Goal: Task Accomplishment & Management: Manage account settings

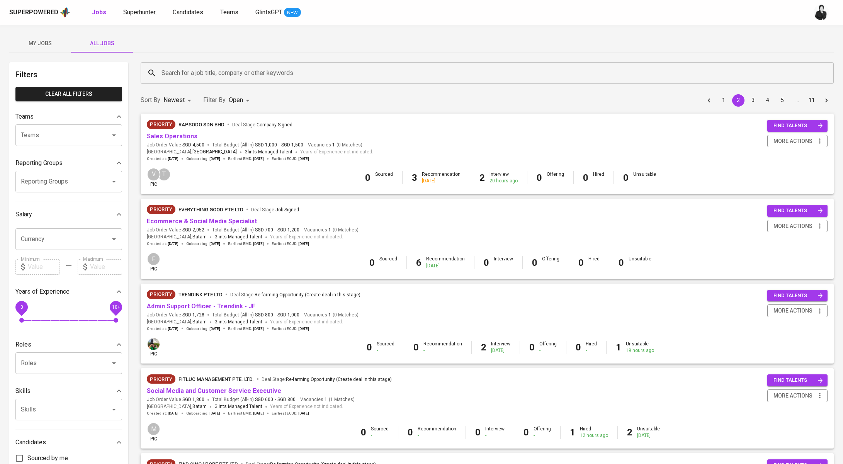
scroll to position [7, 0]
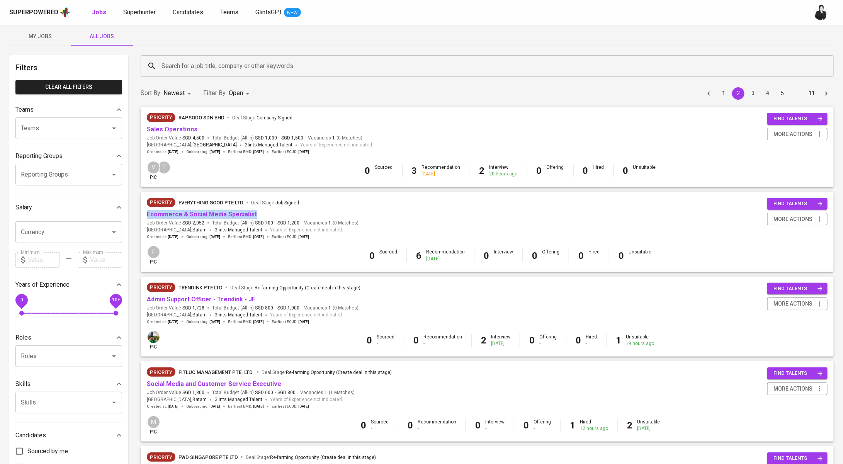
click at [198, 12] on span "Candidates" at bounding box center [188, 11] width 31 height 7
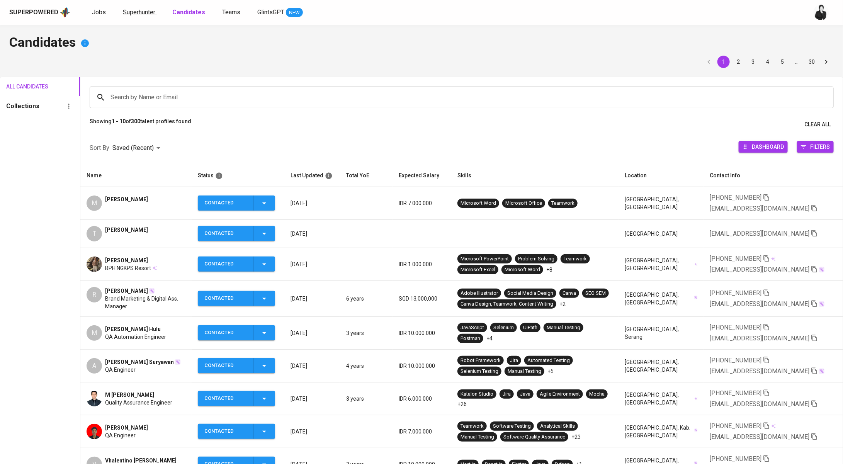
click at [141, 16] on link "Superhunter" at bounding box center [140, 13] width 34 height 10
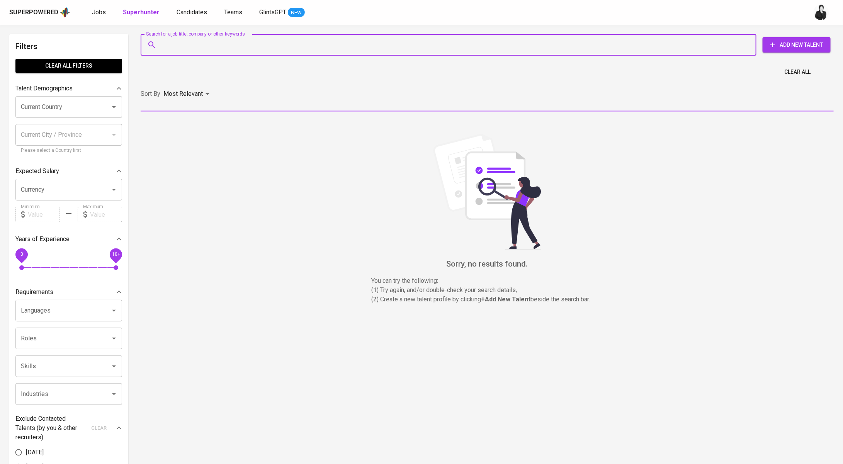
click at [234, 45] on input "Search for a job title, company or other keywords" at bounding box center [450, 44] width 582 height 15
paste input "adhistysuwandhi@gmail.com"
type input "adhistysuwandhi@gmail.com"
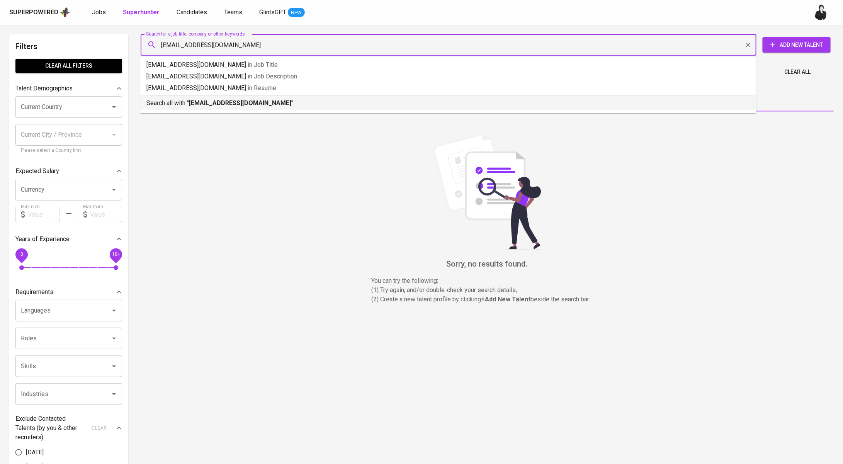
click at [252, 109] on li "Search all with " adhistysuwandhi@gmail.com "" at bounding box center [448, 102] width 616 height 15
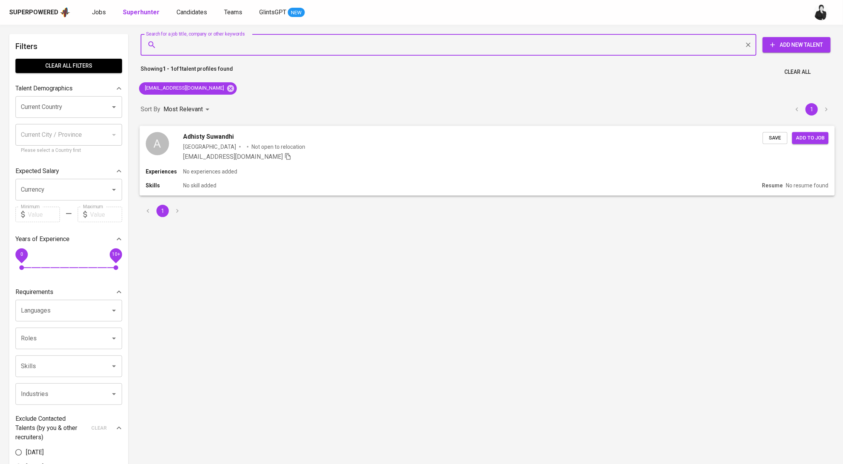
click at [224, 133] on span "Adhisty Suwandhi" at bounding box center [208, 136] width 51 height 9
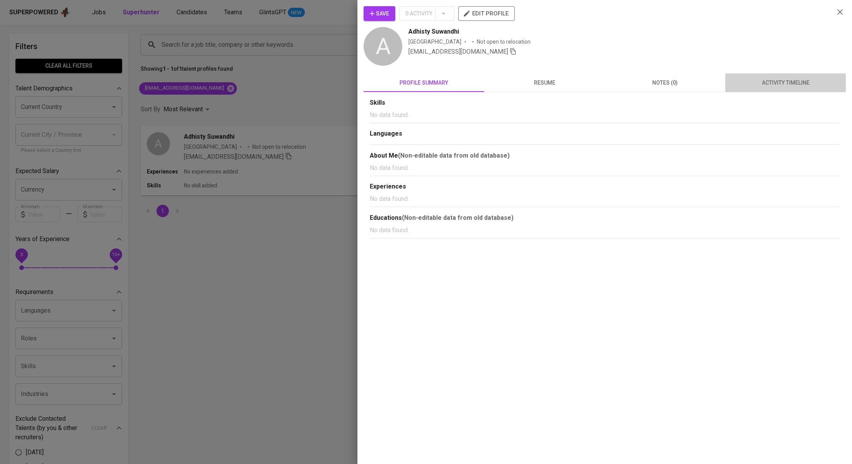
click at [791, 79] on span "activity timeline" at bounding box center [785, 83] width 111 height 10
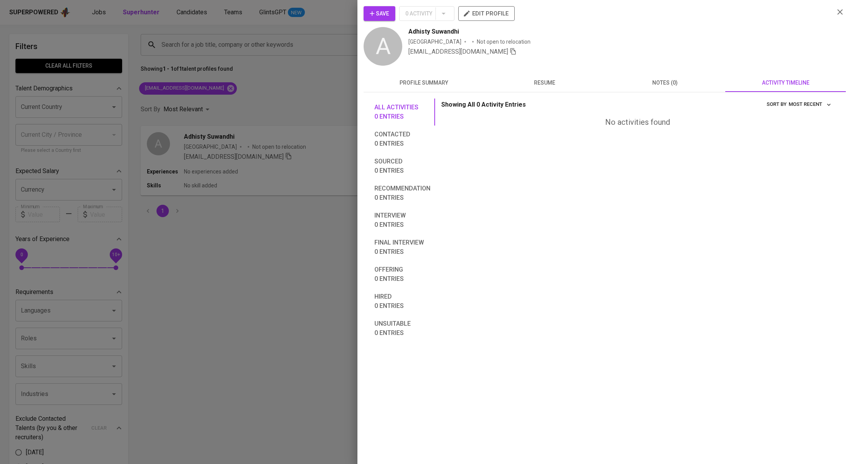
click at [383, 14] on span "Save" at bounding box center [379, 14] width 19 height 10
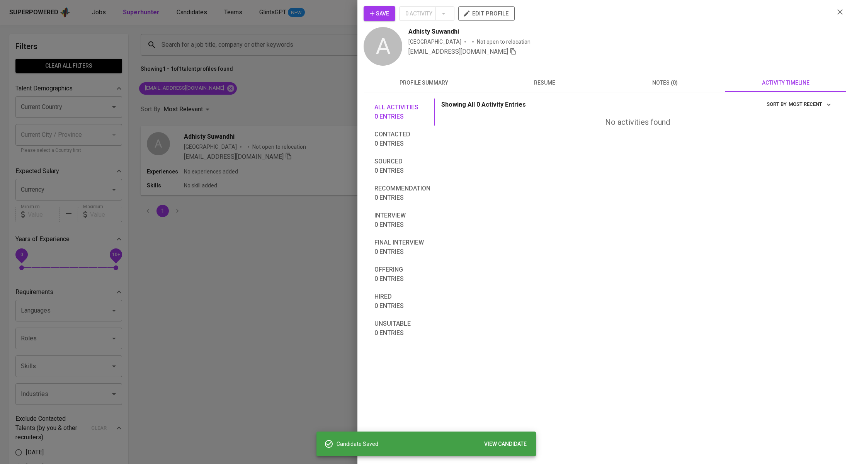
click at [292, 100] on div at bounding box center [426, 232] width 852 height 464
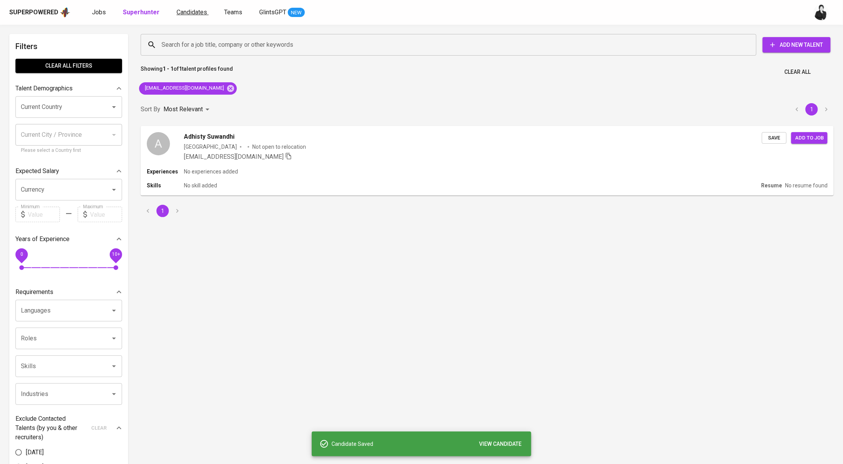
click at [187, 15] on span "Candidates" at bounding box center [191, 11] width 31 height 7
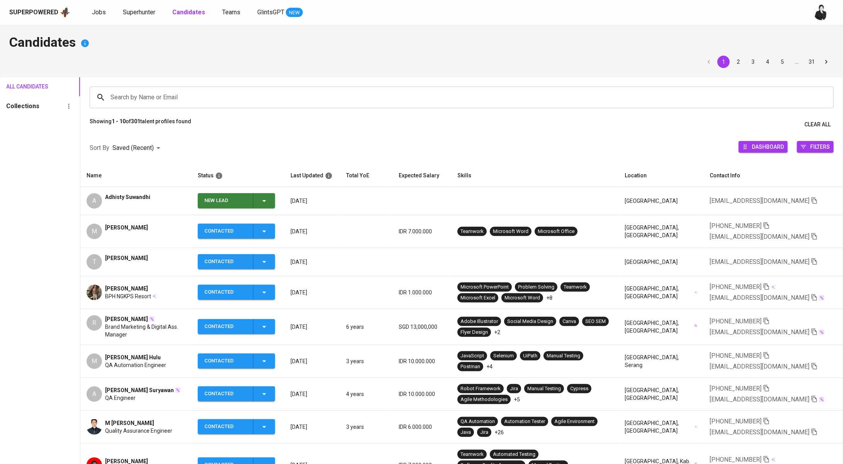
click at [132, 255] on span "[PERSON_NAME]" at bounding box center [126, 258] width 43 height 8
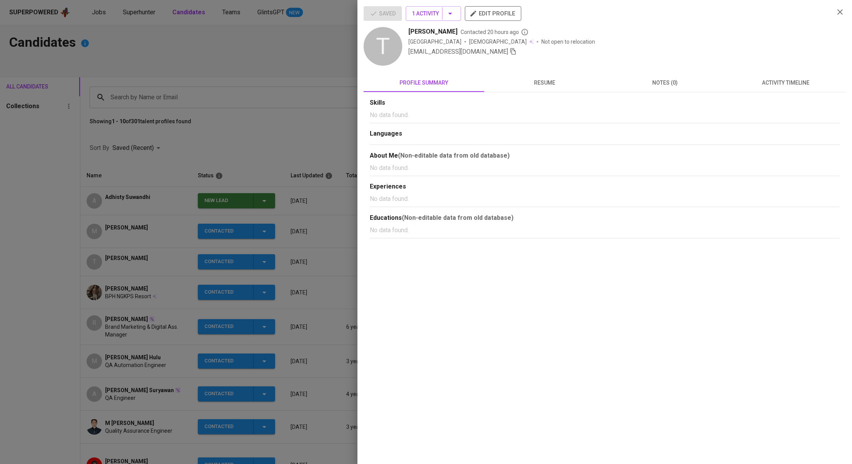
click at [789, 78] on span "activity timeline" at bounding box center [785, 83] width 111 height 10
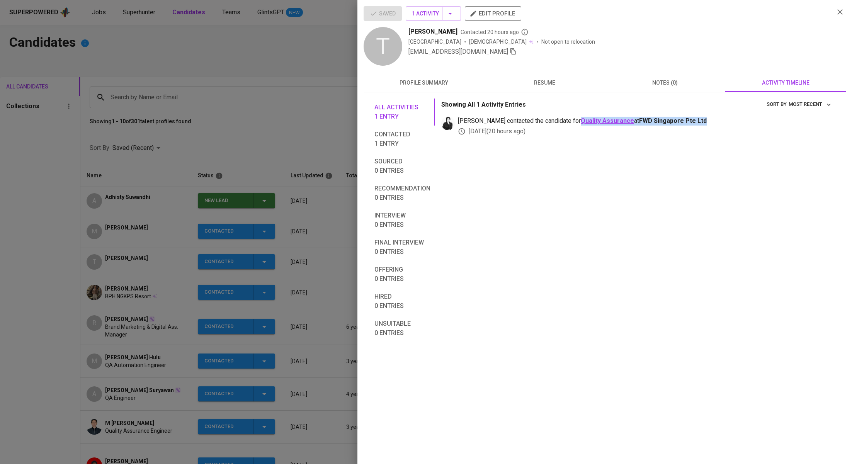
drag, startPoint x: 688, startPoint y: 120, endPoint x: 556, endPoint y: 122, distance: 131.7
click at [556, 122] on span "medwi contacted the candidate for Quality Assurance at FWD Singapore Pte Ltd" at bounding box center [645, 121] width 375 height 9
copy span "Quality Assurance at FWD Singapore Pte Ltd"
click at [218, 157] on div at bounding box center [426, 232] width 852 height 464
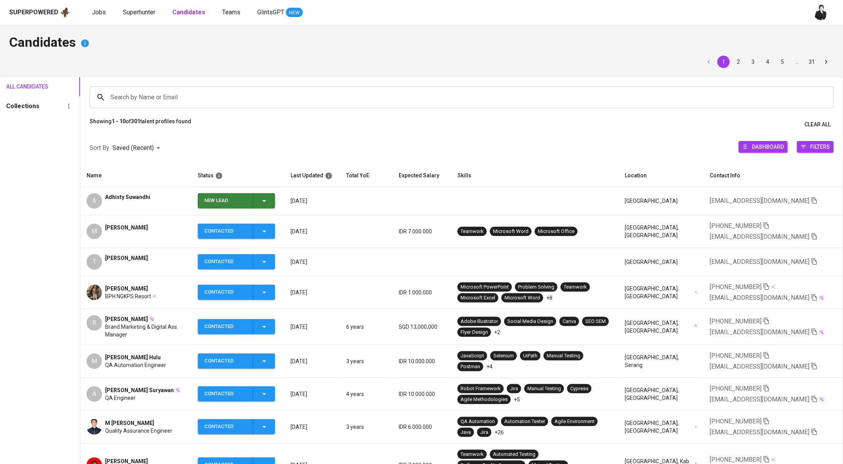
click at [264, 207] on div "New Lead" at bounding box center [236, 200] width 64 height 15
click at [258, 231] on li "Contacted" at bounding box center [238, 233] width 77 height 14
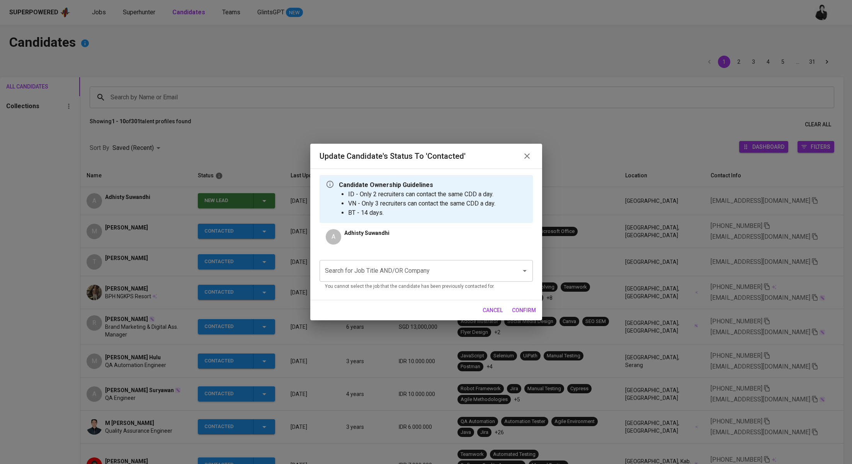
click at [482, 262] on div "Search for Job Title AND/OR Company" at bounding box center [425, 271] width 213 height 22
paste input "Quality Assurance at FWD Singapore Pte Ltd"
drag, startPoint x: 444, startPoint y: 270, endPoint x: 375, endPoint y: 273, distance: 69.6
click at [375, 273] on input "Quality Assurance at FWD Singapore Pte Ltd" at bounding box center [415, 270] width 185 height 15
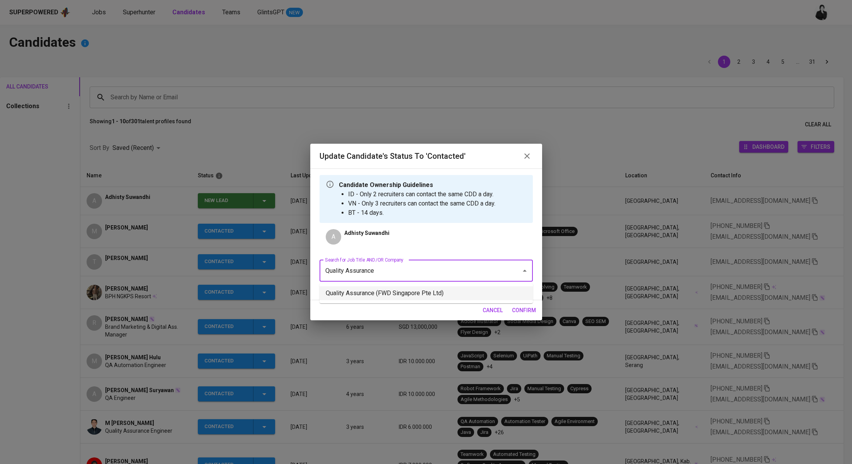
click at [434, 293] on li "Quality Assurance (FWD Singapore Pte Ltd)" at bounding box center [425, 293] width 213 height 14
type input "Quality Assurance"
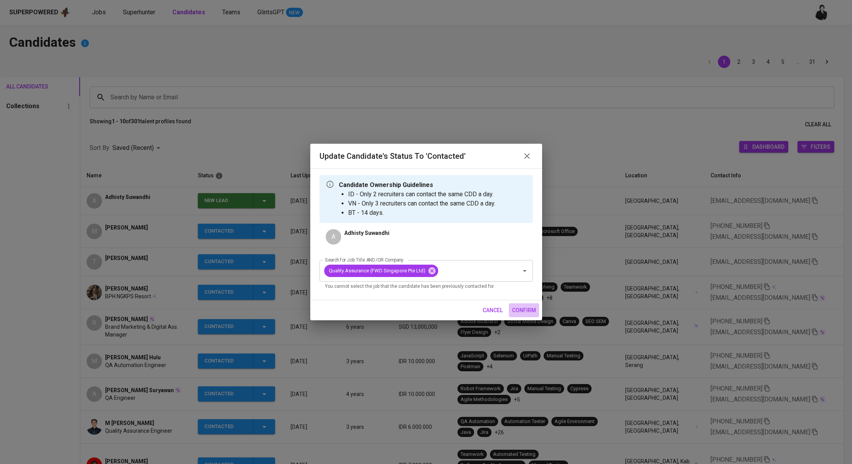
click at [522, 310] on span "confirm" at bounding box center [524, 310] width 24 height 10
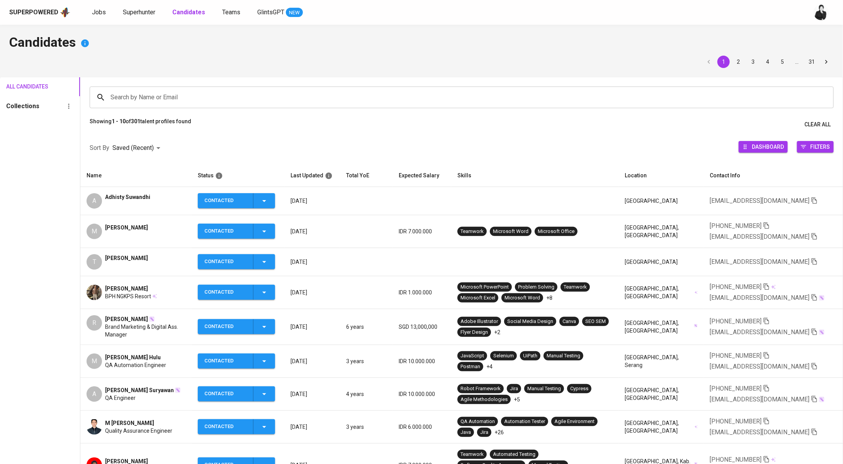
click at [120, 197] on span "Adhisty Suwandhi" at bounding box center [127, 197] width 45 height 8
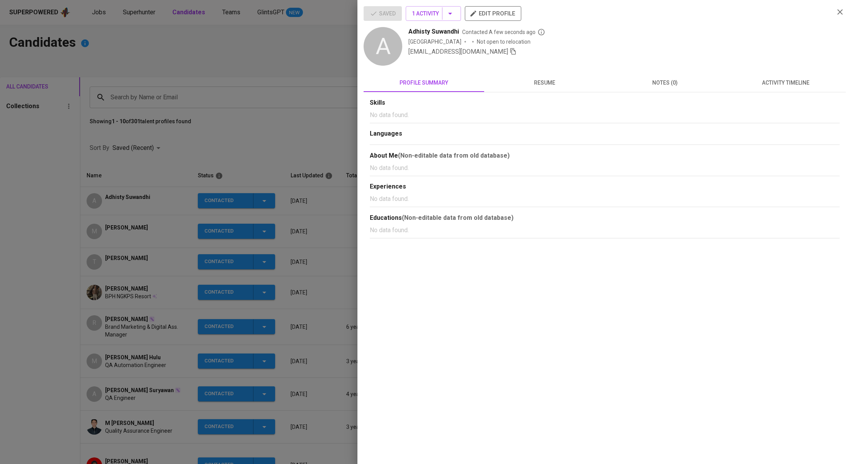
click at [494, 56] on span "adhistysuwandhi@gmail.com" at bounding box center [462, 51] width 108 height 9
click at [215, 133] on div at bounding box center [426, 232] width 852 height 464
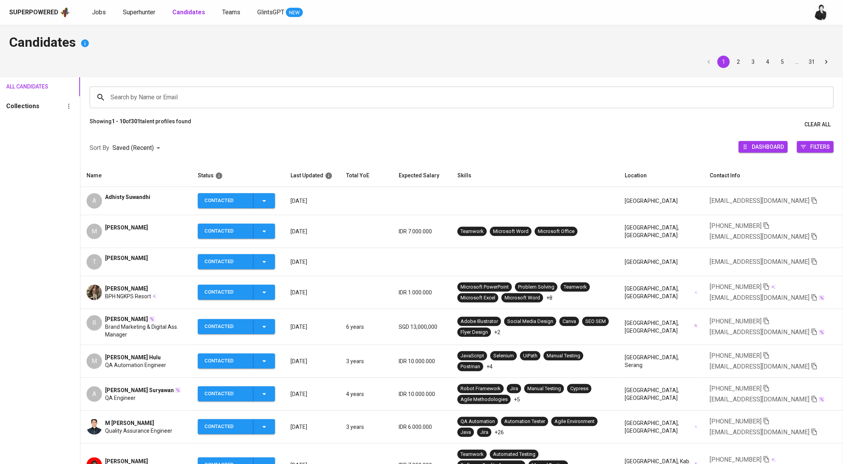
click at [135, 19] on div "Superpowered Jobs Superhunter Candidates Teams GlintsGPT NEW" at bounding box center [421, 12] width 843 height 25
click at [136, 17] on link "Superhunter" at bounding box center [140, 13] width 34 height 10
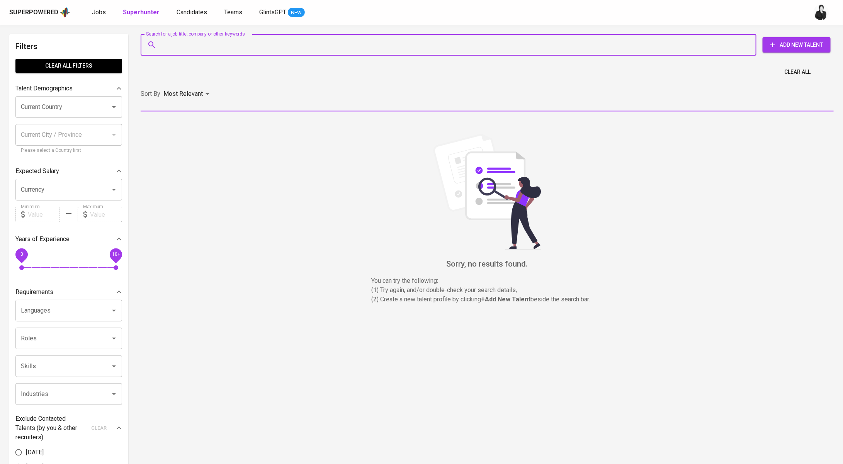
click at [261, 45] on input "Search for a job title, company or other keywords" at bounding box center [450, 44] width 582 height 15
paste input "Quality Assurance at FWD Singapore Pte Ltd"
type input "Quality Assurance at FWD Singapore Pte Ltd"
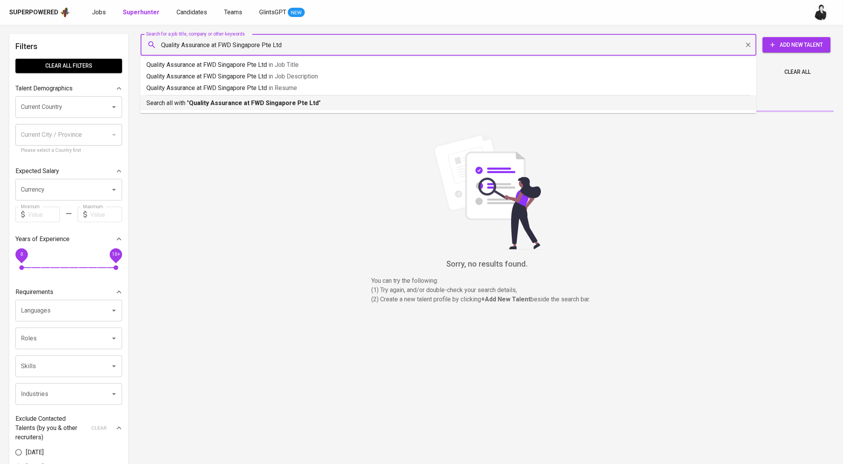
click at [280, 98] on p "Search all with " Quality Assurance at FWD Singapore Pte Ltd "" at bounding box center [448, 102] width 604 height 9
click at [382, 102] on div "Sort By Most Relevant MOST_RELEVANT" at bounding box center [487, 94] width 702 height 24
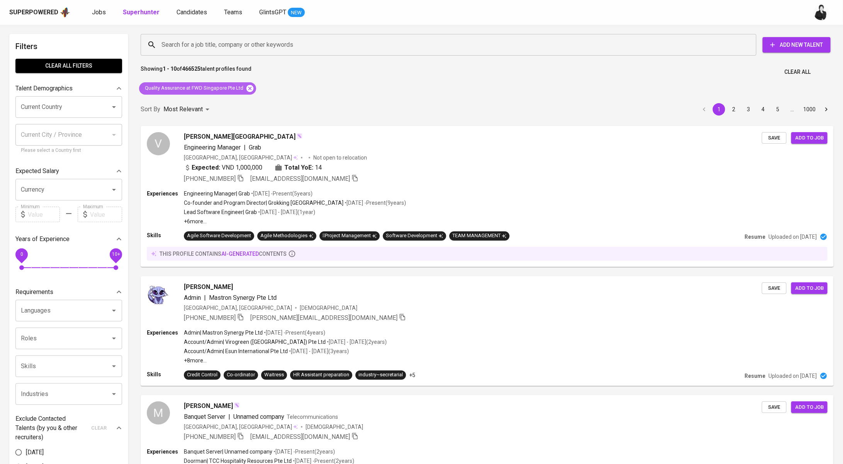
click at [246, 87] on icon at bounding box center [250, 88] width 8 height 8
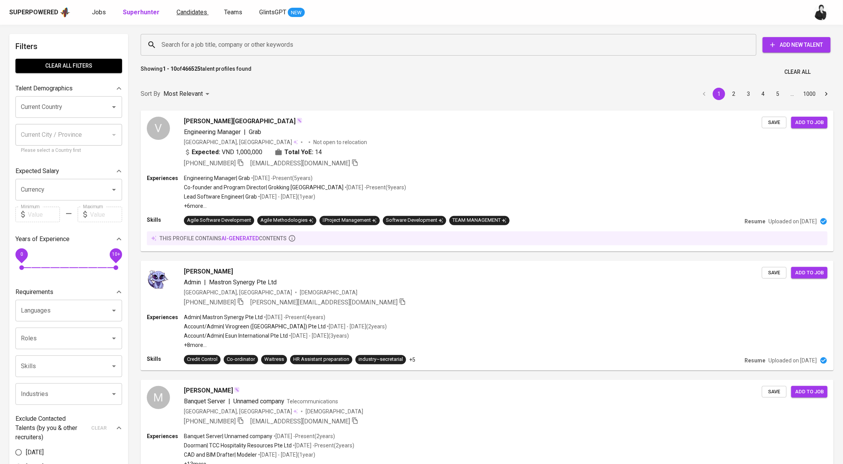
click at [185, 17] on link "Candidates" at bounding box center [192, 13] width 32 height 10
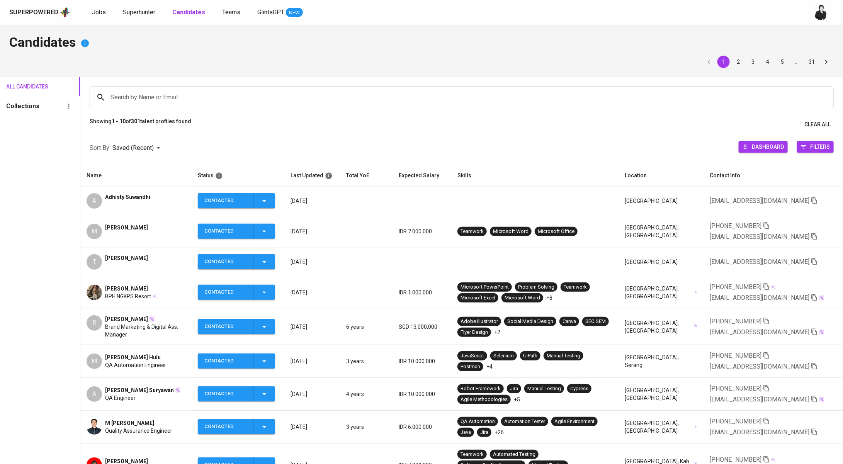
click at [129, 198] on span "Adhisty Suwandhi" at bounding box center [127, 197] width 45 height 8
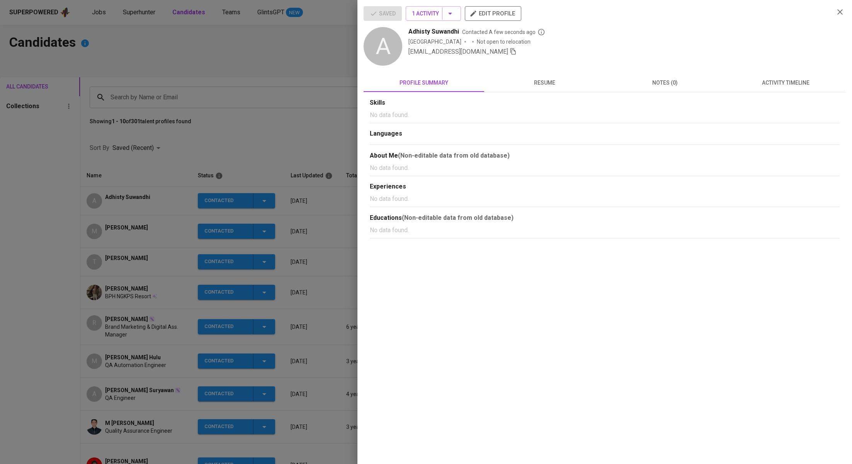
click at [280, 139] on div at bounding box center [426, 232] width 852 height 464
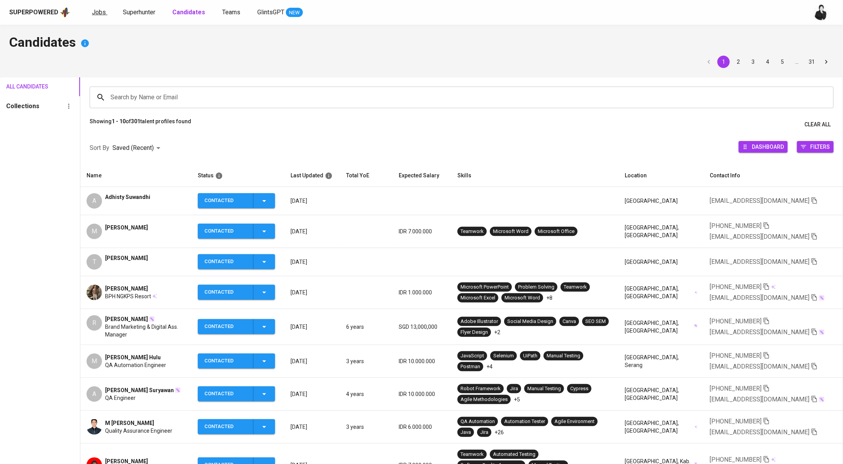
click at [105, 12] on link "Jobs" at bounding box center [99, 13] width 15 height 10
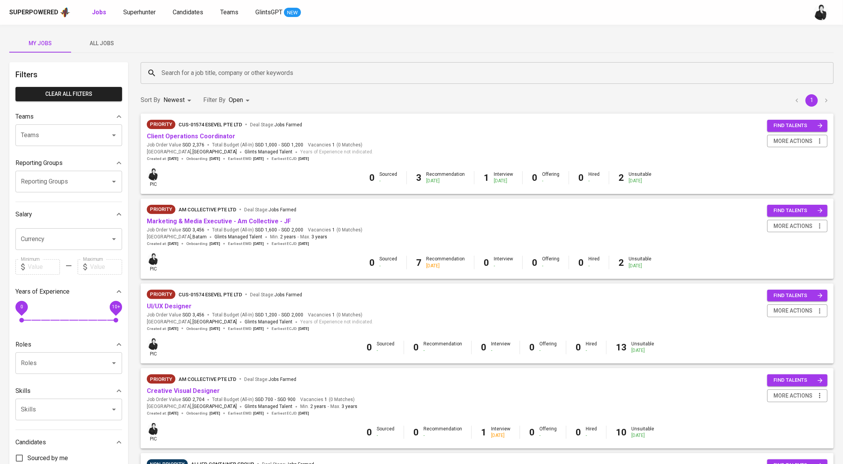
click at [112, 45] on span "All Jobs" at bounding box center [102, 44] width 53 height 10
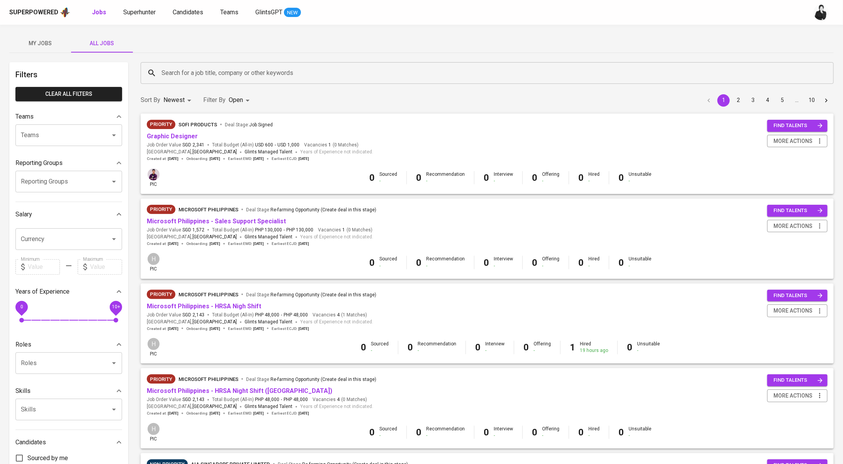
click at [41, 48] on button "My Jobs" at bounding box center [40, 43] width 62 height 19
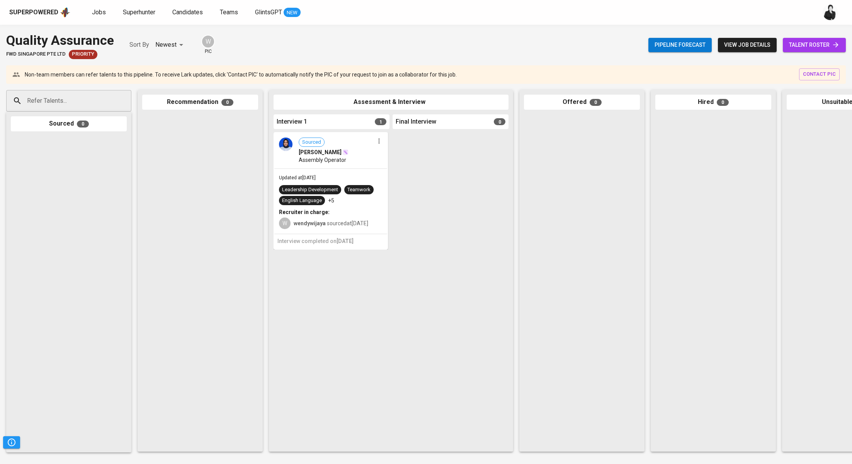
click at [824, 41] on span "talent roster" at bounding box center [814, 45] width 51 height 10
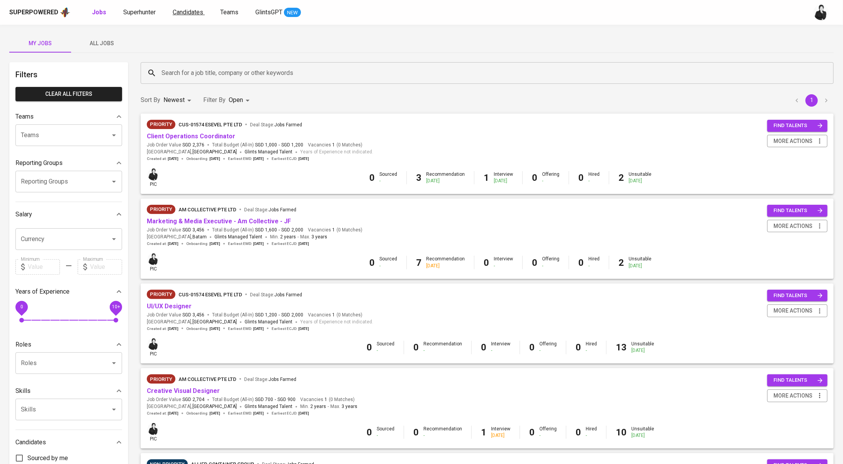
click at [181, 10] on span "Candidates" at bounding box center [188, 11] width 31 height 7
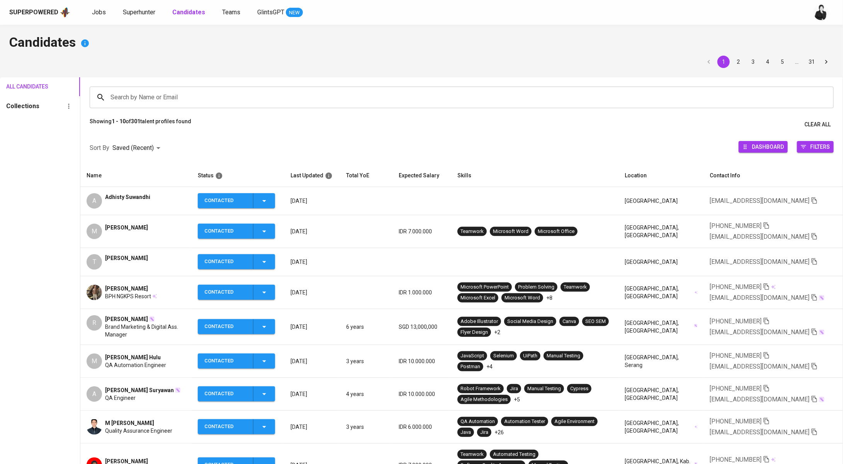
click at [146, 193] on span "Adhisty Suwandhi" at bounding box center [127, 197] width 45 height 8
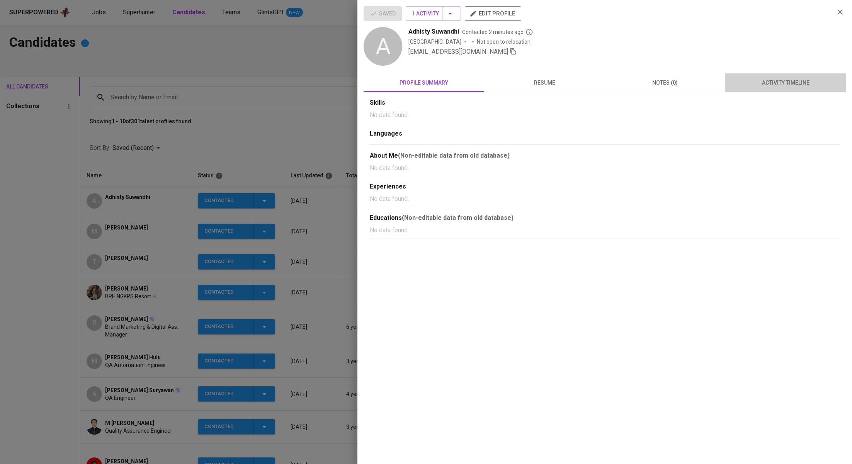
click at [759, 85] on span "activity timeline" at bounding box center [785, 83] width 111 height 10
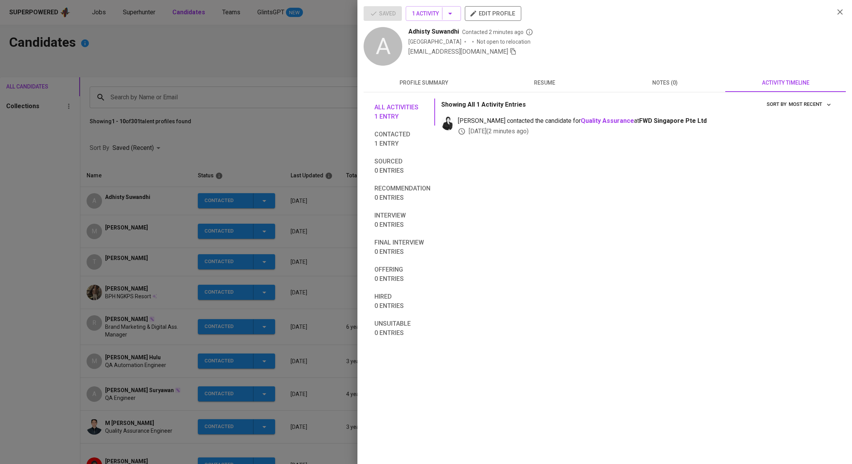
click at [509, 53] on icon "button" at bounding box center [512, 51] width 7 height 7
drag, startPoint x: 242, startPoint y: 63, endPoint x: 168, endPoint y: 37, distance: 78.3
click at [241, 63] on div at bounding box center [426, 232] width 852 height 464
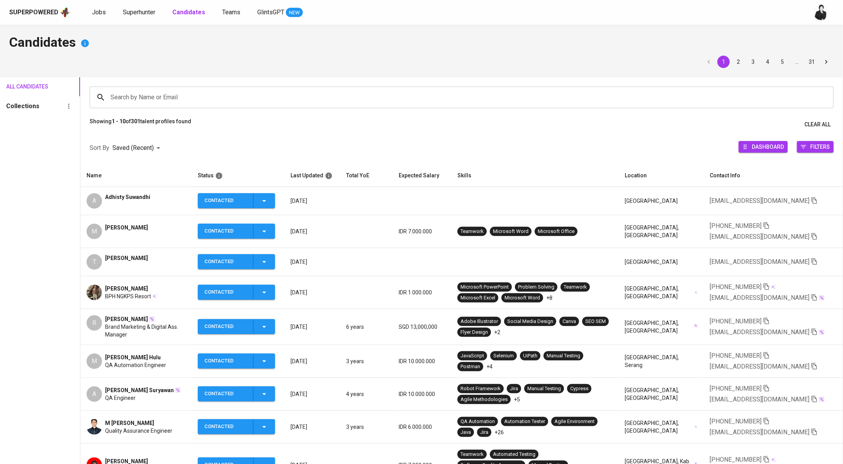
click at [136, 18] on div "Superpowered Jobs Superhunter Candidates Teams GlintsGPT NEW" at bounding box center [408, 13] width 799 height 12
click at [139, 14] on span "Superhunter" at bounding box center [139, 11] width 32 height 7
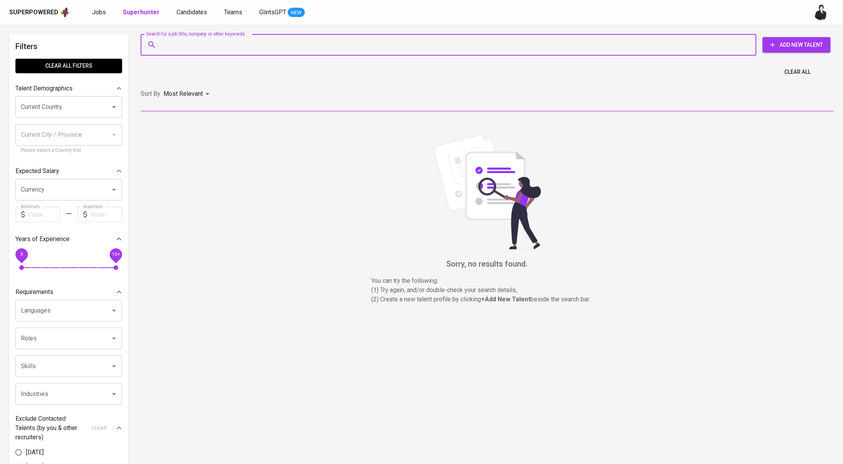
click at [261, 45] on input "Search for a job title, company or other keywords" at bounding box center [450, 44] width 582 height 15
paste input "adhistysuwandhi@gmail.com"
type input "adhistysuwandhi@gmail.com"
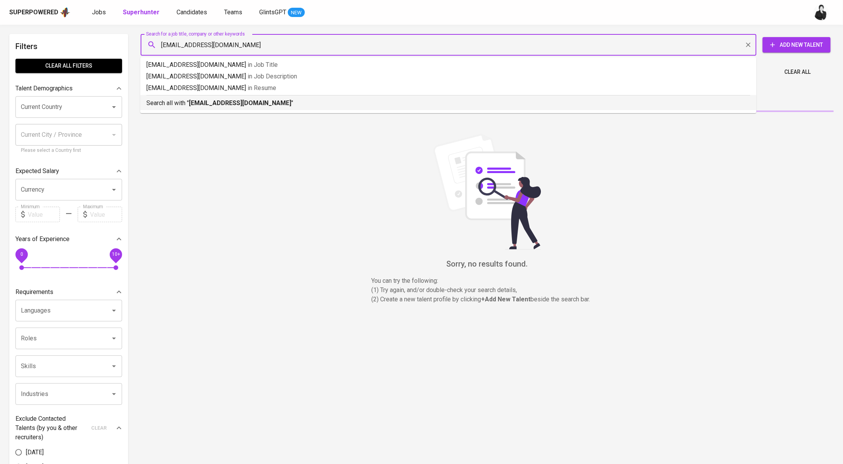
click at [256, 106] on b "adhistysuwandhi@gmail.com" at bounding box center [240, 102] width 102 height 7
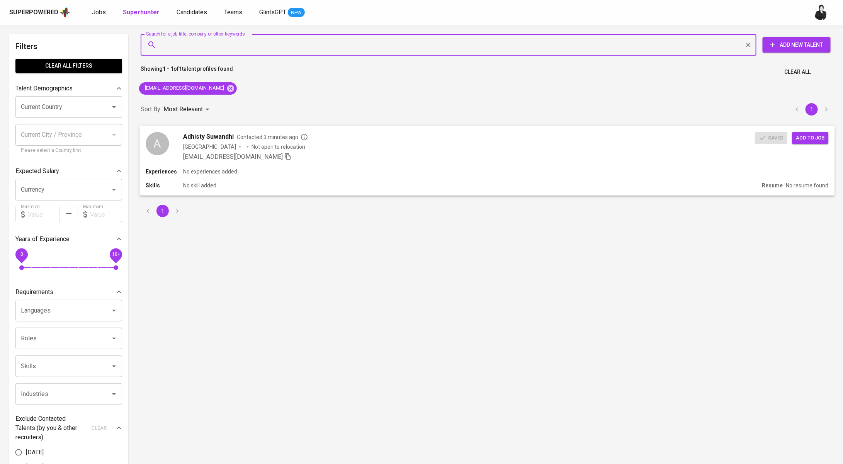
click at [820, 140] on span "Add to job" at bounding box center [810, 137] width 29 height 9
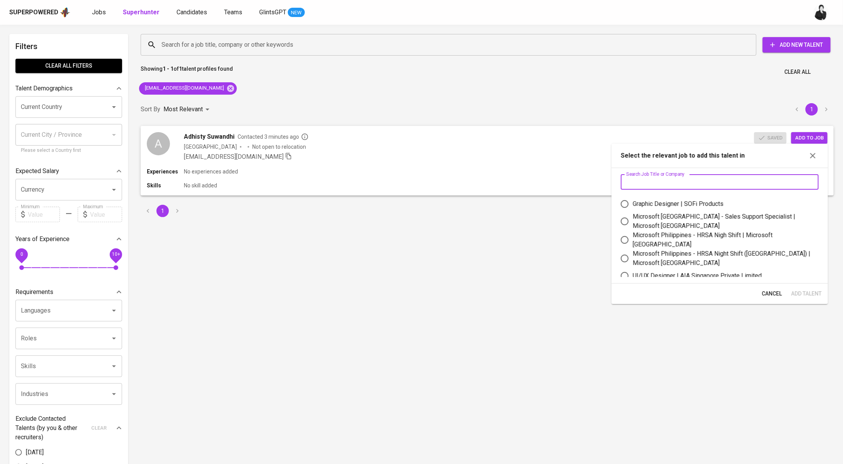
click at [684, 177] on input "text" at bounding box center [720, 181] width 198 height 15
paste input "Quality Assurance"
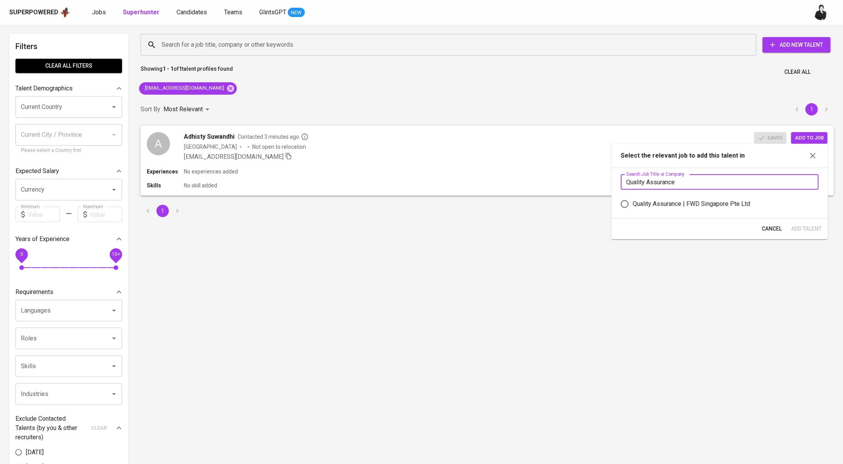
type input "Quality Assurance"
click at [685, 208] on div "Quality Assurance | FWD Singapore Pte Ltd" at bounding box center [691, 203] width 117 height 9
click at [633, 208] on input "Quality Assurance | FWD Singapore Pte Ltd" at bounding box center [624, 204] width 16 height 16
radio input "true"
click at [804, 222] on button "Add Talent" at bounding box center [806, 229] width 37 height 14
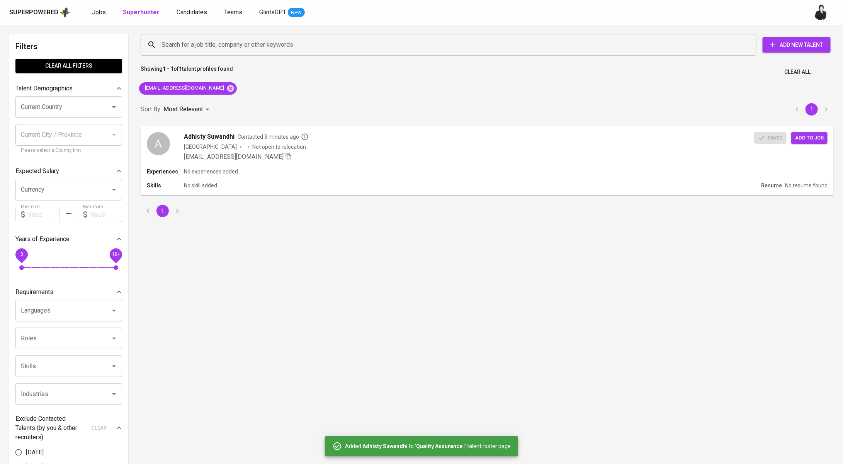
click at [97, 14] on span "Jobs" at bounding box center [99, 11] width 14 height 7
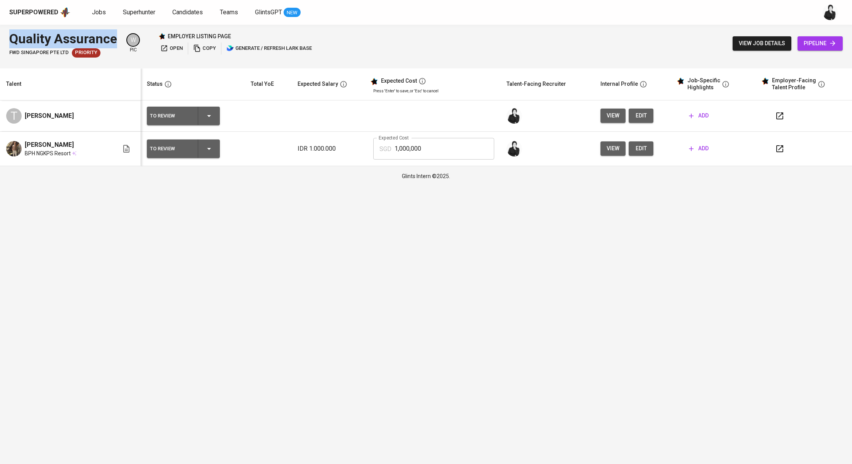
drag, startPoint x: 116, startPoint y: 40, endPoint x: 0, endPoint y: 40, distance: 115.9
click at [0, 40] on div "Quality Assurance FWD Singapore Pte Ltd Priority W pic employer listing page op…" at bounding box center [426, 43] width 852 height 37
copy div "Quality Assurance"
